Goal: Find specific page/section: Find specific page/section

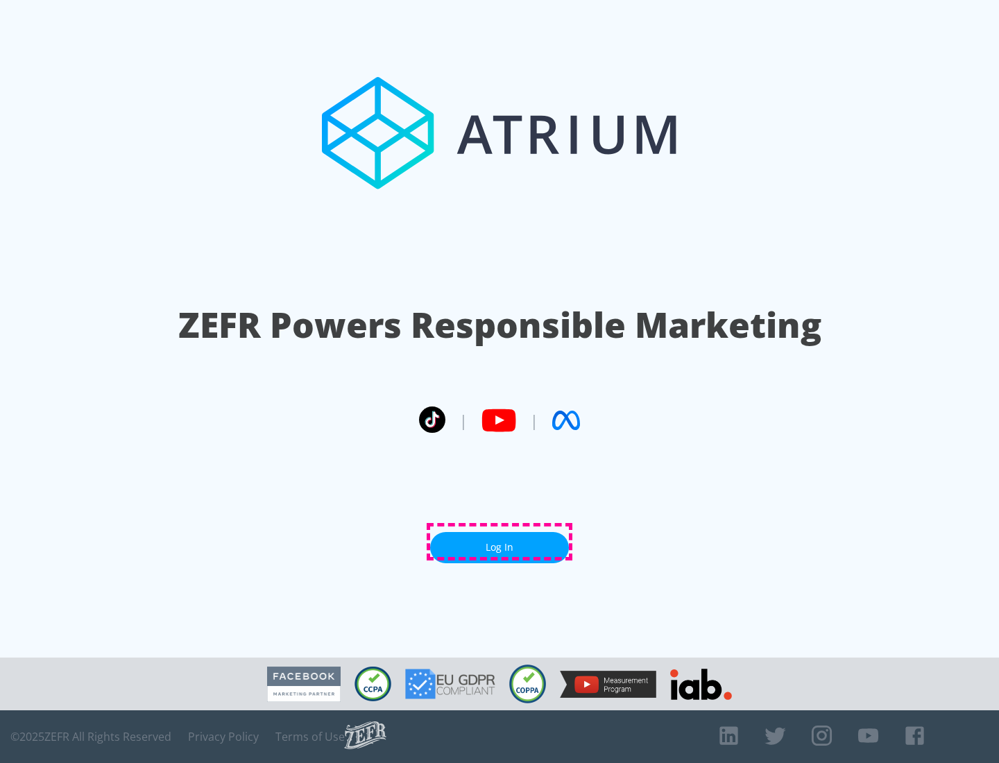
click at [499, 542] on link "Log In" at bounding box center [499, 547] width 139 height 31
